Goal: Task Accomplishment & Management: Complete application form

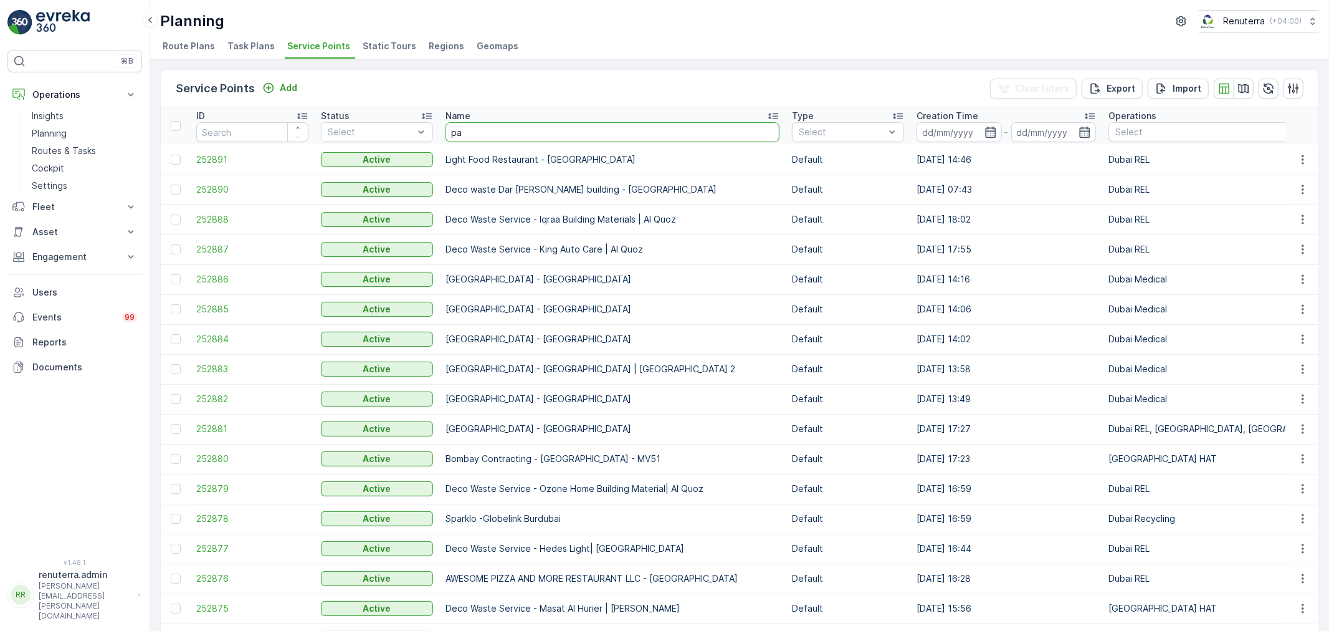
type input "pak"
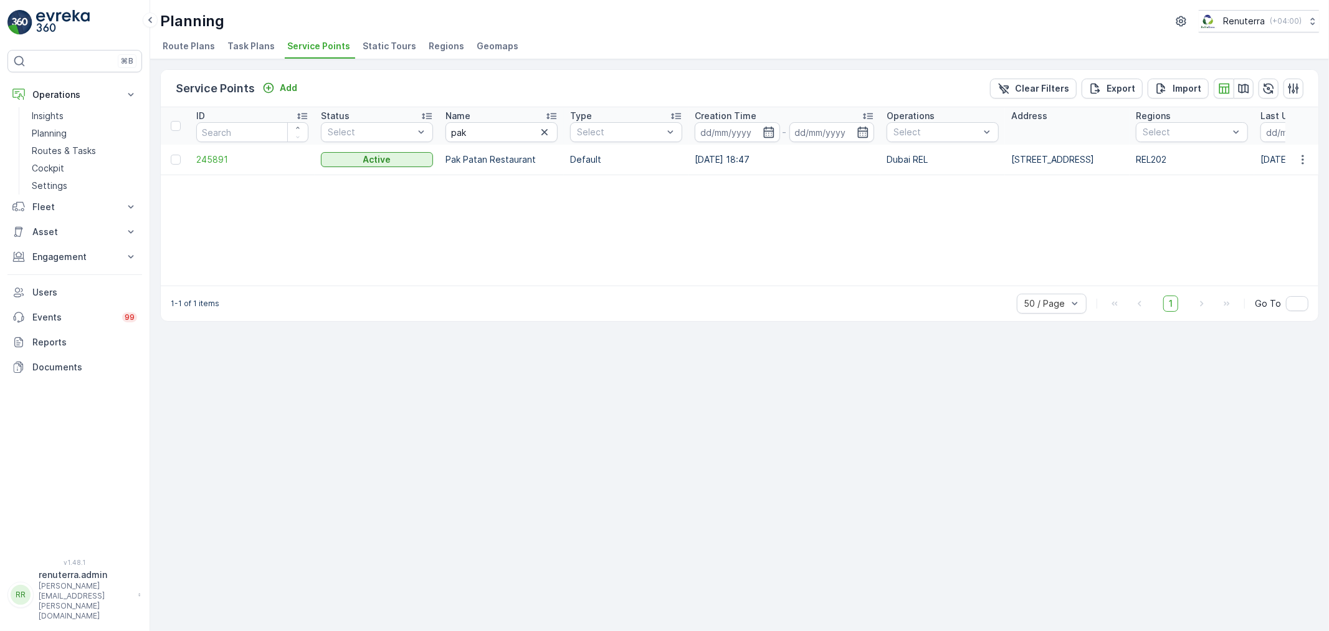
click at [212, 168] on td "245891" at bounding box center [252, 160] width 125 height 30
click at [219, 158] on span "245891" at bounding box center [252, 159] width 112 height 12
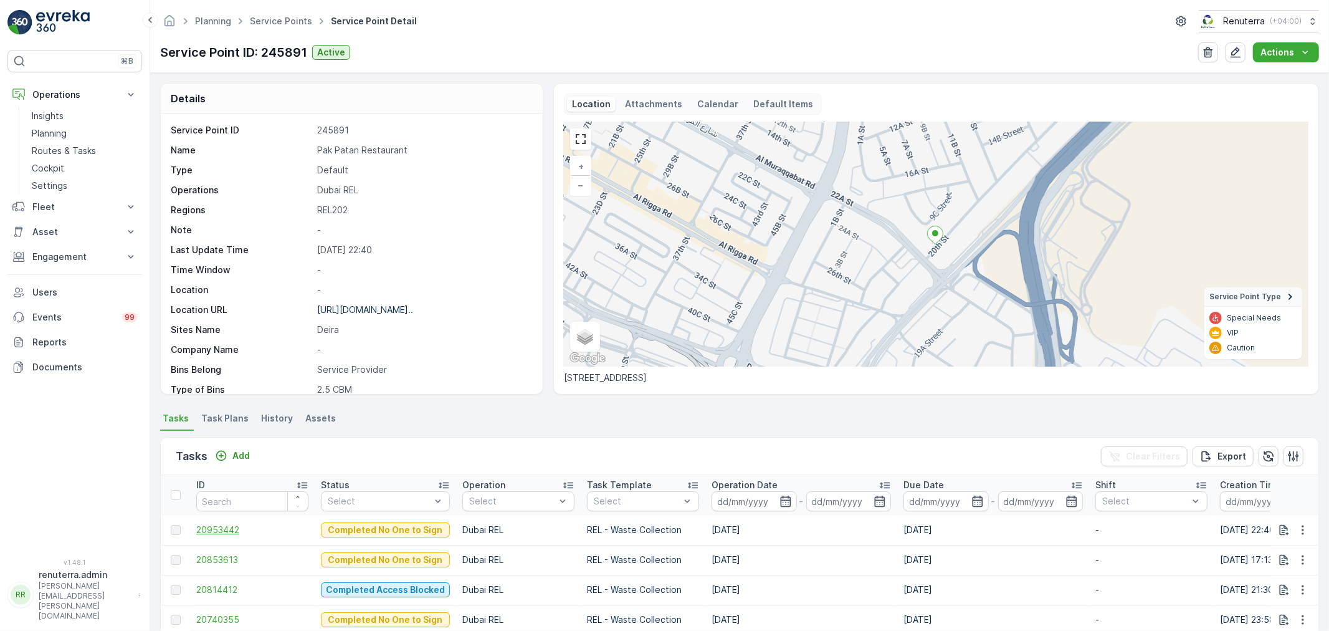
click at [235, 525] on span "20953442" at bounding box center [252, 529] width 112 height 12
click at [239, 452] on p "Add" at bounding box center [240, 455] width 17 height 12
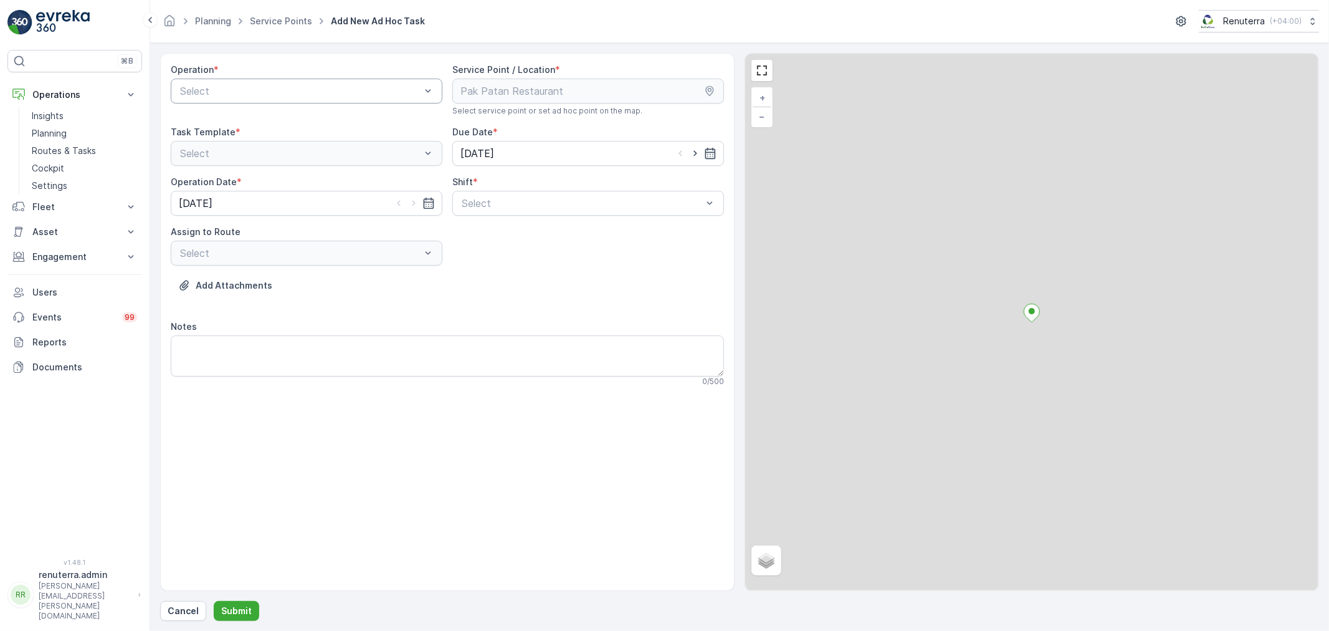
click at [264, 94] on div at bounding box center [300, 90] width 243 height 11
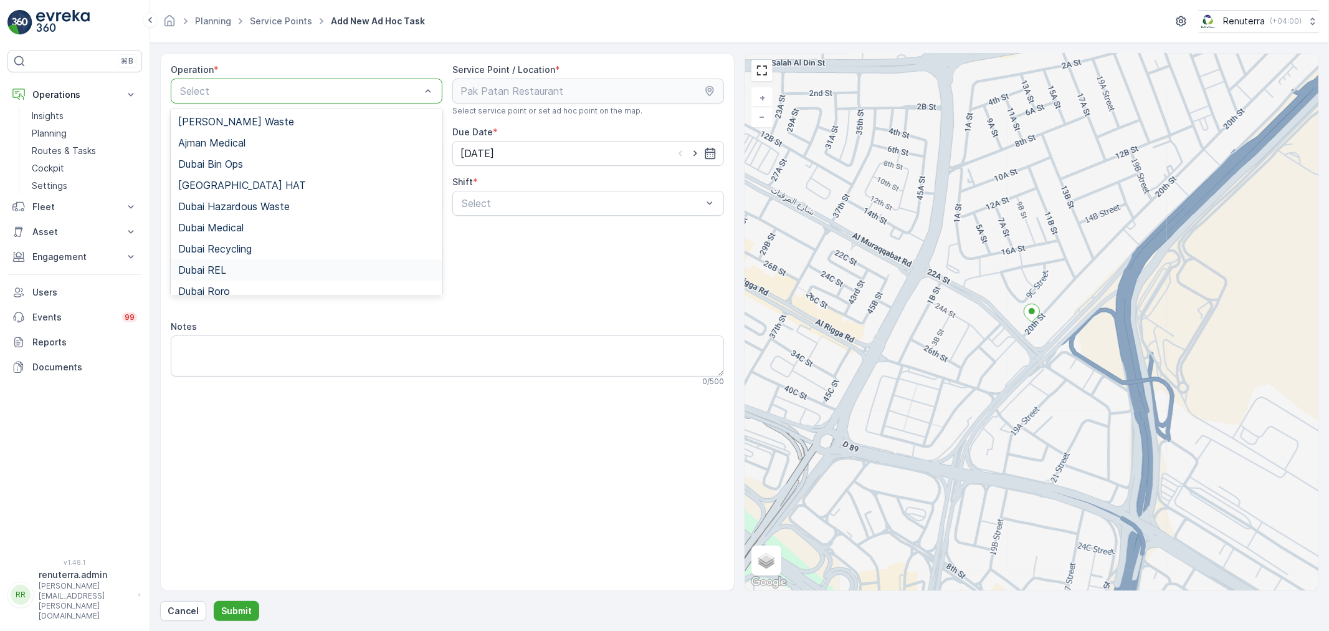
drag, startPoint x: 219, startPoint y: 265, endPoint x: 296, endPoint y: 244, distance: 79.9
click at [219, 264] on span "Dubai REL" at bounding box center [202, 269] width 48 height 11
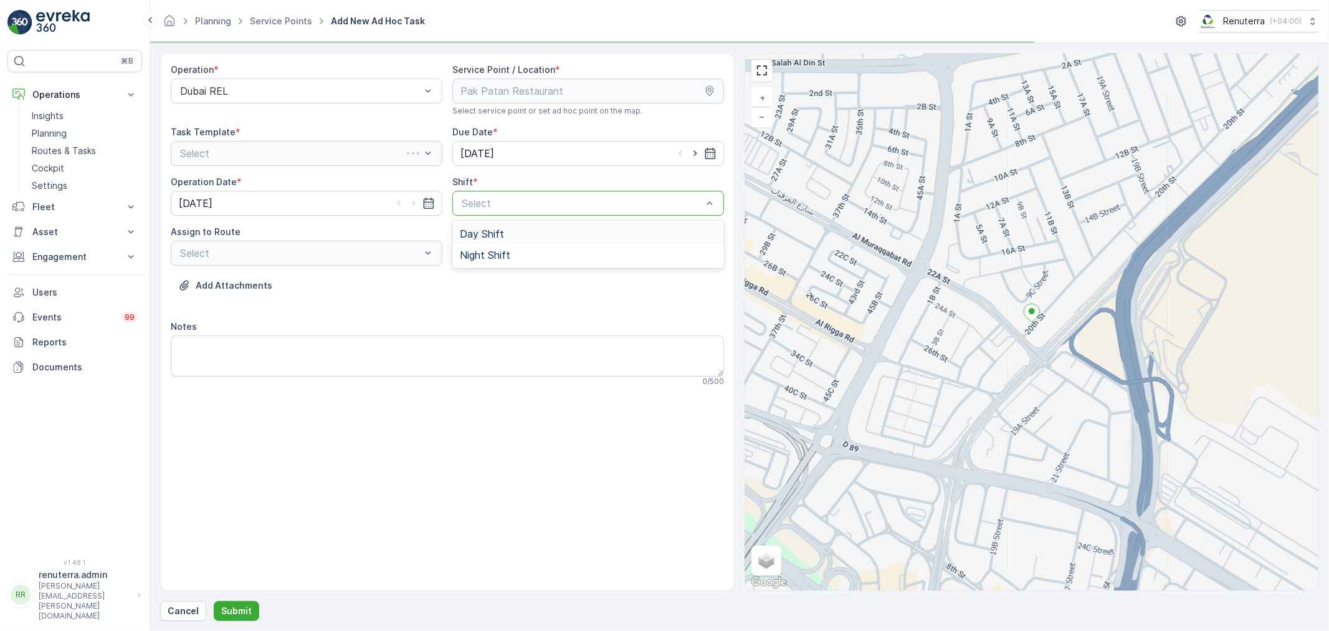
click at [472, 199] on div at bounding box center [581, 203] width 243 height 11
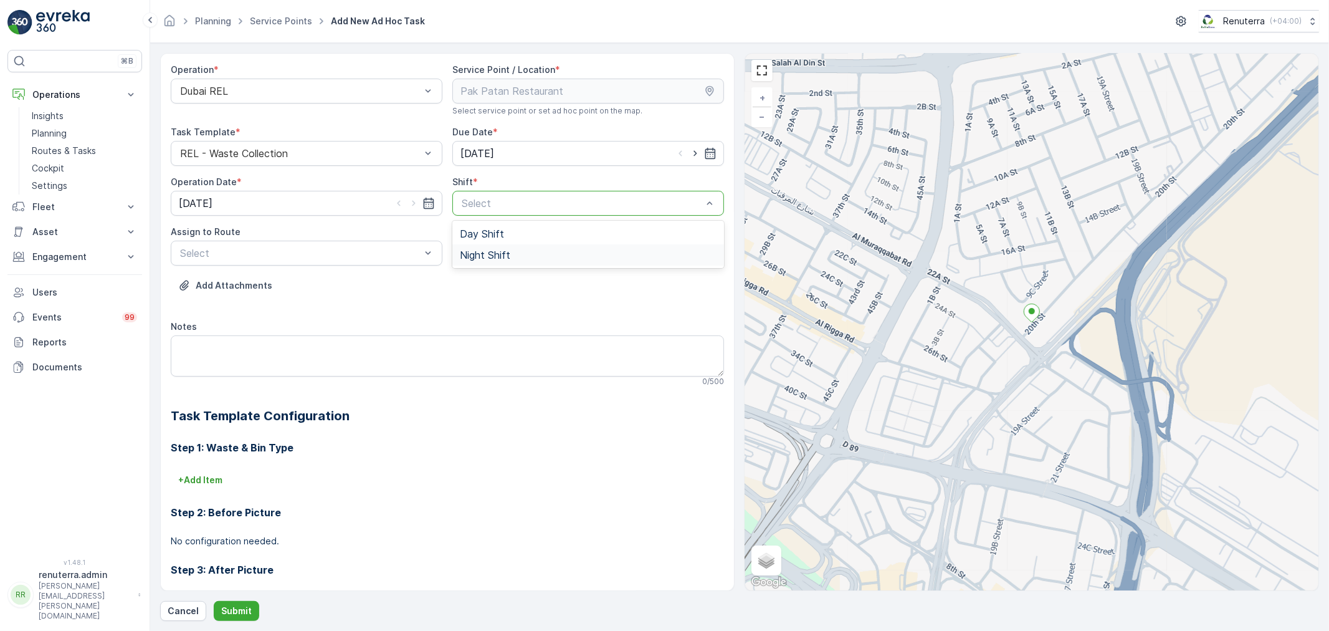
click at [475, 260] on span "Night Shift" at bounding box center [485, 254] width 50 height 11
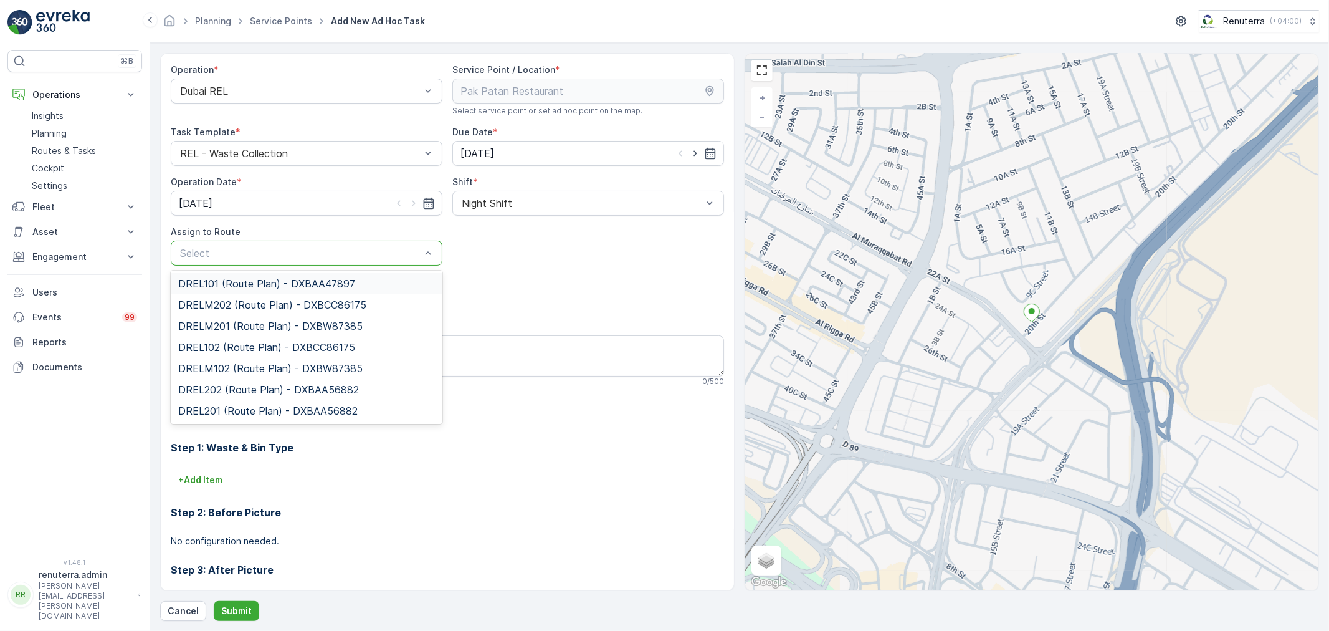
click at [237, 260] on div "Select" at bounding box center [307, 253] width 272 height 25
type input "202"
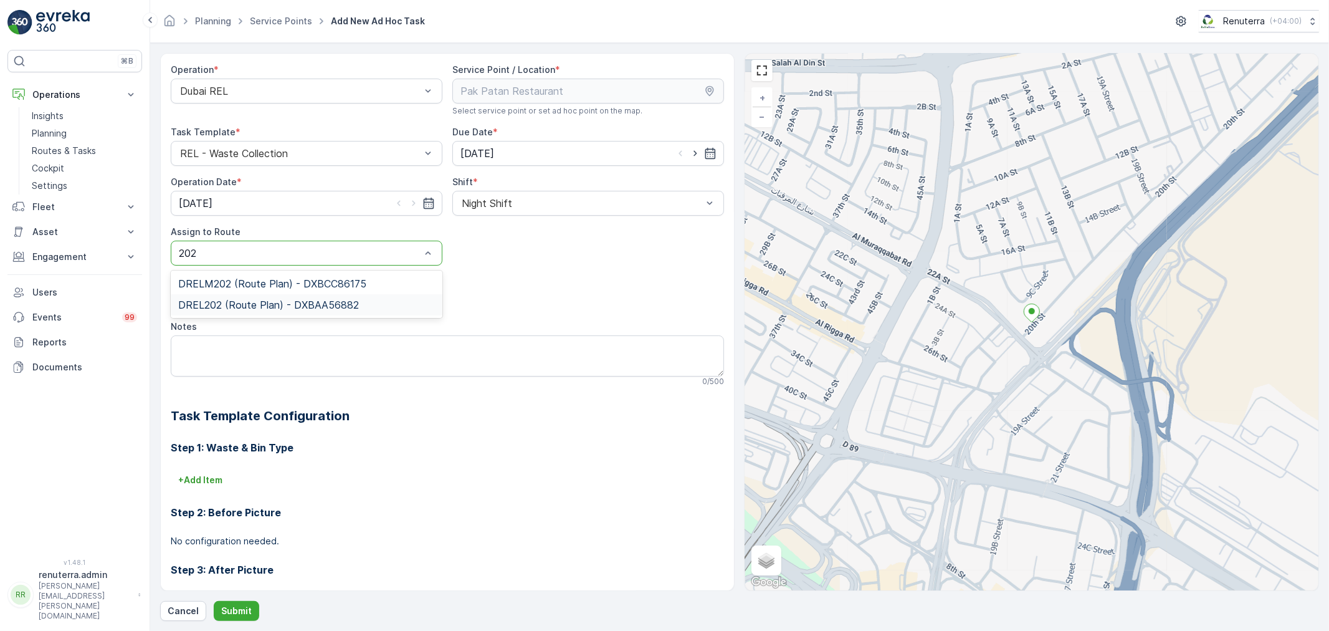
click at [206, 308] on span "DREL202 (Route Plan) - DXBAA56882" at bounding box center [268, 304] width 181 height 11
click at [239, 614] on p "Submit" at bounding box center [236, 610] width 31 height 12
